Goal: Task Accomplishment & Management: Complete application form

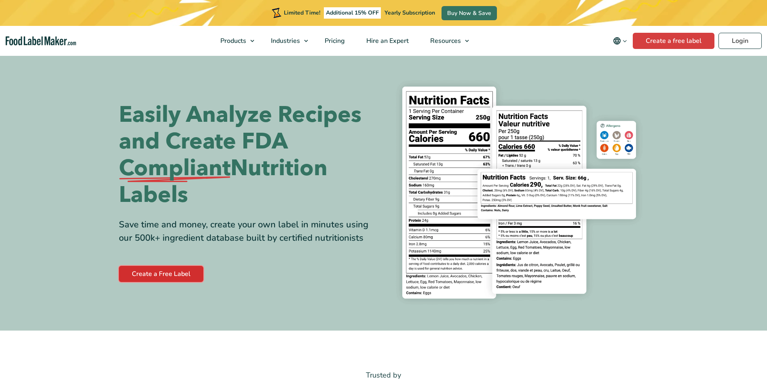
click at [167, 271] on link "Create a Free Label" at bounding box center [161, 274] width 84 height 16
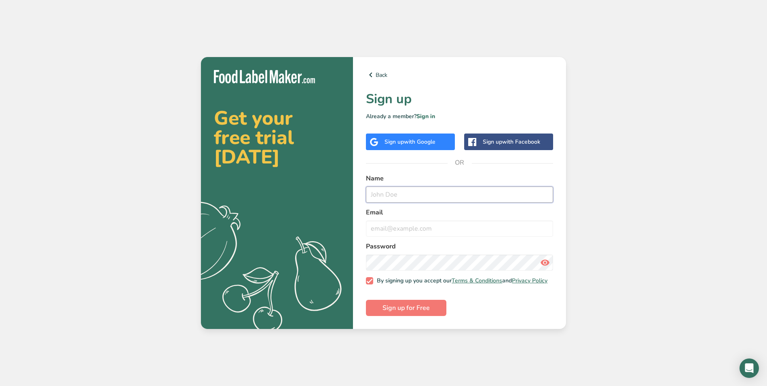
click at [405, 195] on input "text" at bounding box center [459, 194] width 187 height 16
type input "[PERSON_NAME]"
type input "[PERSON_NAME][EMAIL_ADDRESS][PERSON_NAME][PERSON_NAME][DOMAIN_NAME]"
click at [401, 145] on div "Sign up with Google" at bounding box center [410, 141] width 89 height 17
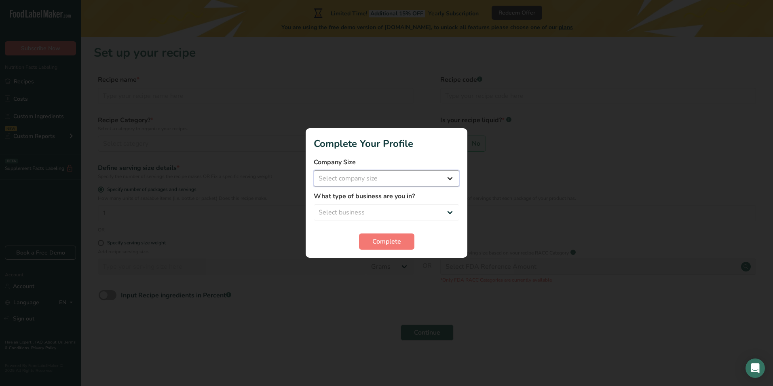
click at [379, 180] on select "Select company size Fewer than 10 Employees 10 to 50 Employees 51 to 500 Employ…" at bounding box center [387, 178] width 146 height 16
select select "1"
click at [314, 170] on select "Select company size Fewer than 10 Employees 10 to 50 Employees 51 to 500 Employ…" at bounding box center [387, 178] width 146 height 16
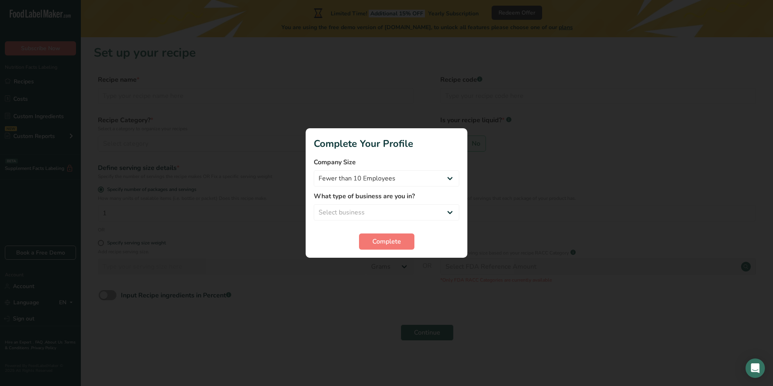
click at [380, 203] on div "What type of business are you in? Select business Packaged Food Manufacturer Re…" at bounding box center [387, 205] width 146 height 29
click at [380, 209] on select "Select business Packaged Food Manufacturer Restaurant & Cafe Bakery Meal Plans …" at bounding box center [387, 212] width 146 height 16
select select "1"
click at [314, 204] on select "Select business Packaged Food Manufacturer Restaurant & Cafe Bakery Meal Plans …" at bounding box center [387, 212] width 146 height 16
click at [367, 240] on button "Complete" at bounding box center [386, 241] width 55 height 16
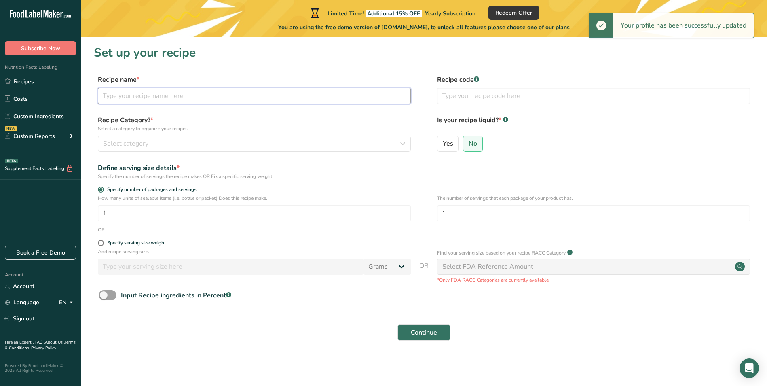
click at [159, 93] on input "text" at bounding box center [254, 96] width 313 height 16
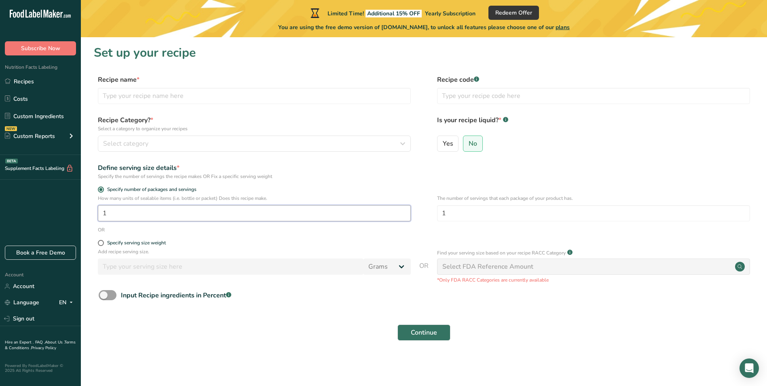
click at [155, 211] on input "1" at bounding box center [254, 213] width 313 height 16
click at [143, 242] on div "Specify serving size weight" at bounding box center [136, 243] width 59 height 6
click at [103, 242] on input "Specify serving size weight" at bounding box center [100, 242] width 5 height 5
radio input "true"
radio input "false"
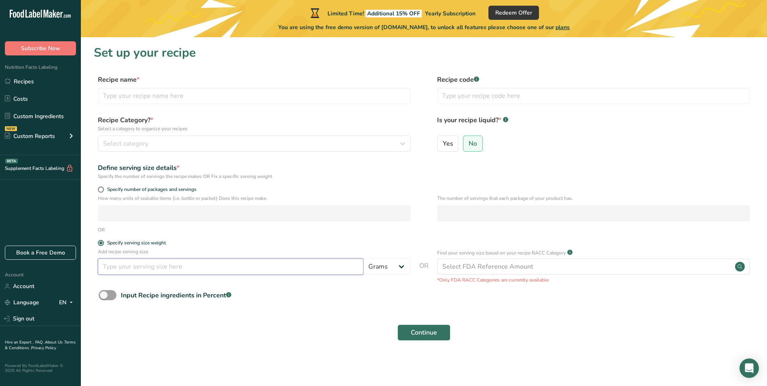
click at [141, 267] on input "number" at bounding box center [231, 266] width 266 height 16
type input "2"
click at [375, 264] on select "Grams kg mg mcg lb oz l mL fl oz tbsp tsp cup qt gallon" at bounding box center [386, 266] width 47 height 16
select select "5"
click at [363, 258] on select "Grams kg mg mcg lb oz l mL fl oz tbsp tsp cup qt gallon" at bounding box center [386, 266] width 47 height 16
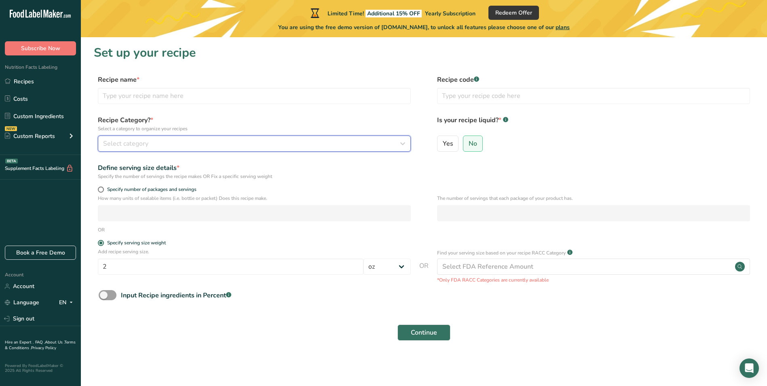
click at [117, 139] on span "Select category" at bounding box center [125, 144] width 45 height 10
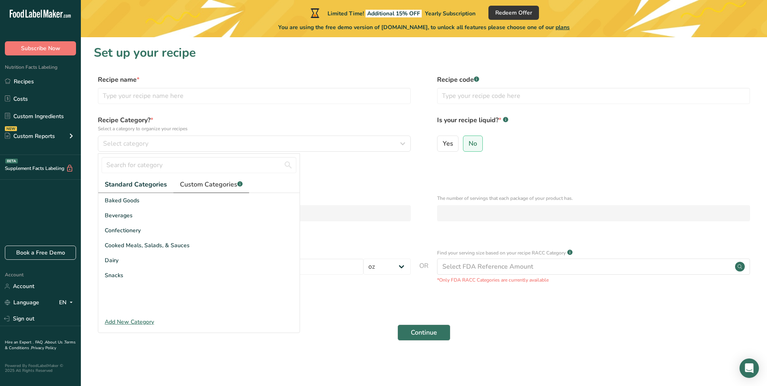
click at [221, 178] on link "Custom Categories .a-a{fill:#347362;}.b-a{fill:#fff;}" at bounding box center [211, 184] width 76 height 17
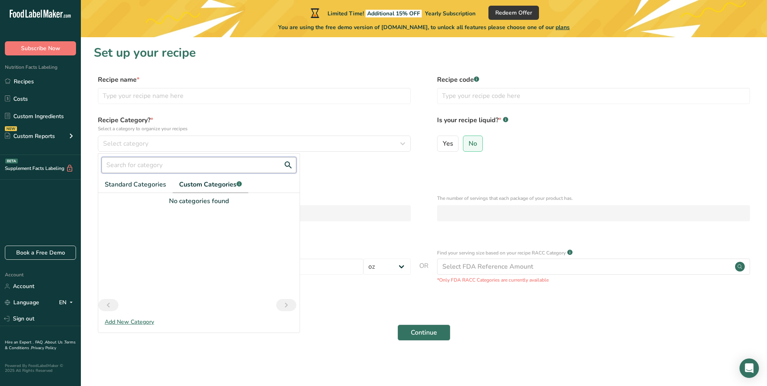
click at [139, 169] on input "text" at bounding box center [198, 165] width 195 height 16
click at [285, 160] on input "breakfast sausage" at bounding box center [198, 165] width 195 height 16
click at [286, 165] on input "breakfast sausage" at bounding box center [198, 165] width 195 height 16
type input "breakfast sausage"
click at [329, 171] on div "Define serving size details *" at bounding box center [254, 168] width 313 height 10
